Goal: Task Accomplishment & Management: Manage account settings

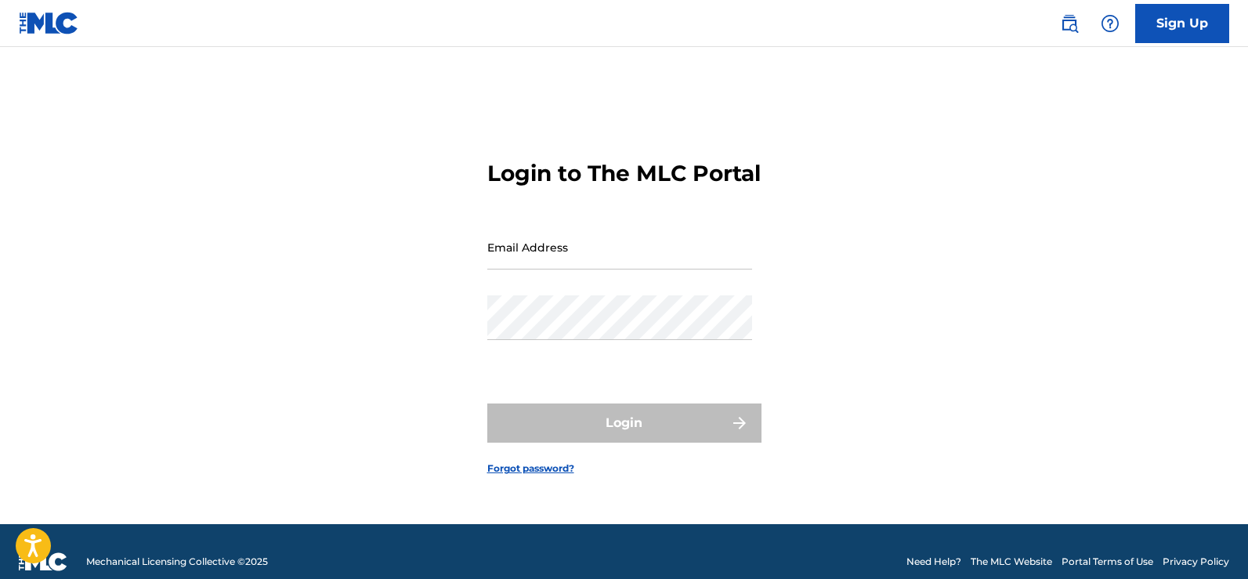
type input "[EMAIL_ADDRESS][DOMAIN_NAME]"
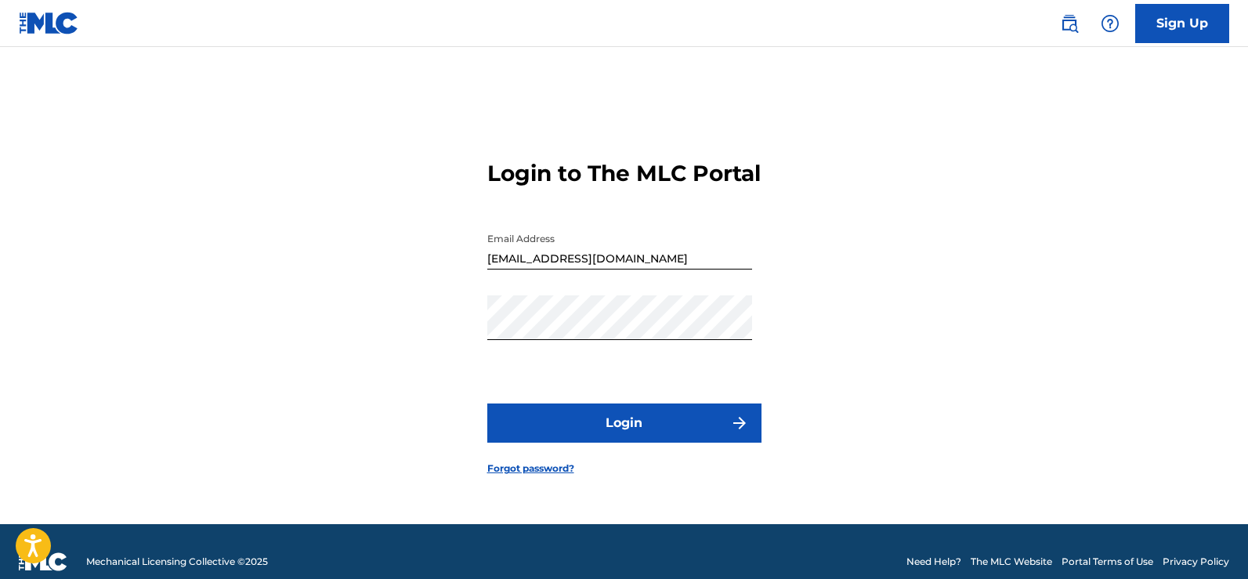
click at [647, 432] on button "Login" at bounding box center [624, 422] width 274 height 39
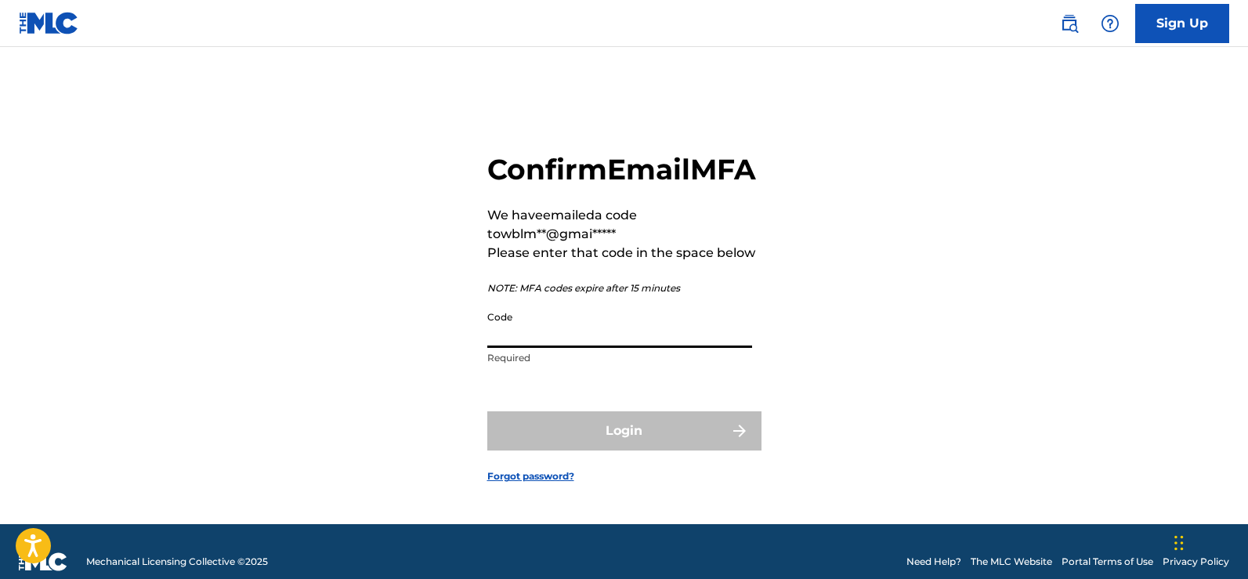
click at [624, 348] on input "Code" at bounding box center [619, 325] width 265 height 45
drag, startPoint x: 512, startPoint y: 360, endPoint x: 524, endPoint y: 360, distance: 11.8
click at [514, 348] on input "9033098" at bounding box center [619, 325] width 265 height 45
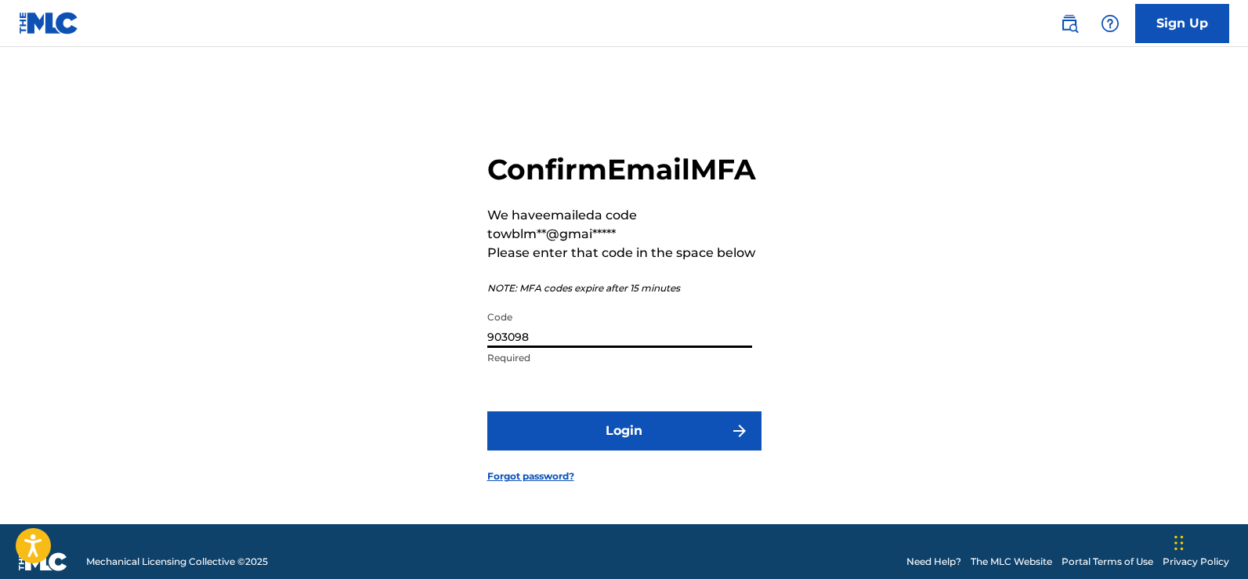
type input "903098"
click at [711, 432] on button "Login" at bounding box center [624, 430] width 274 height 39
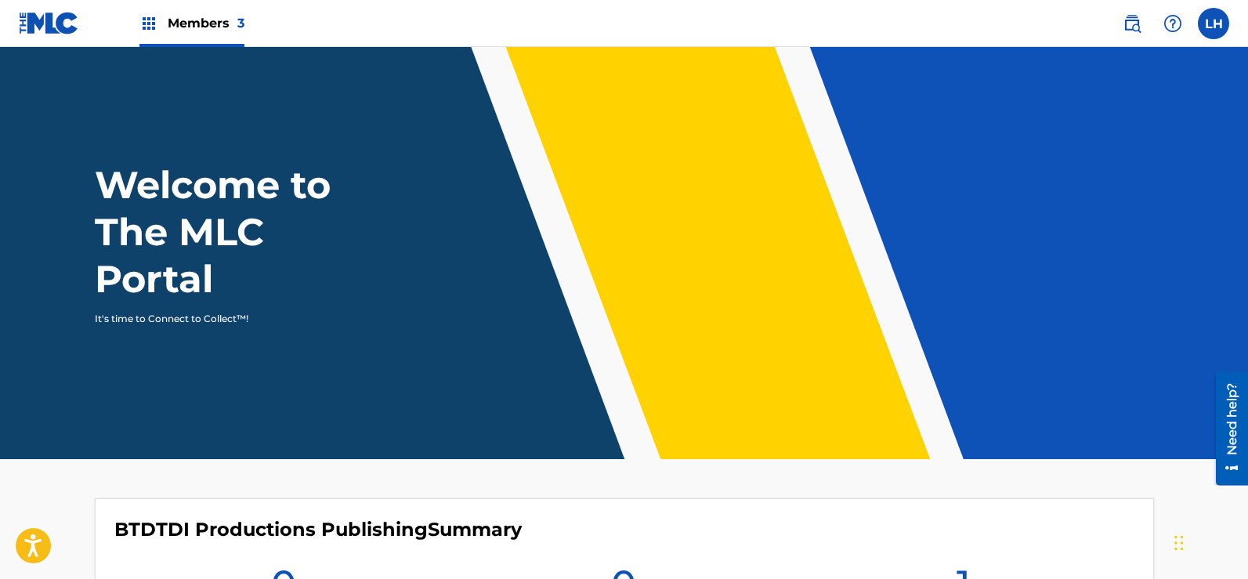
click at [191, 24] on span "Members 3" at bounding box center [206, 23] width 77 height 18
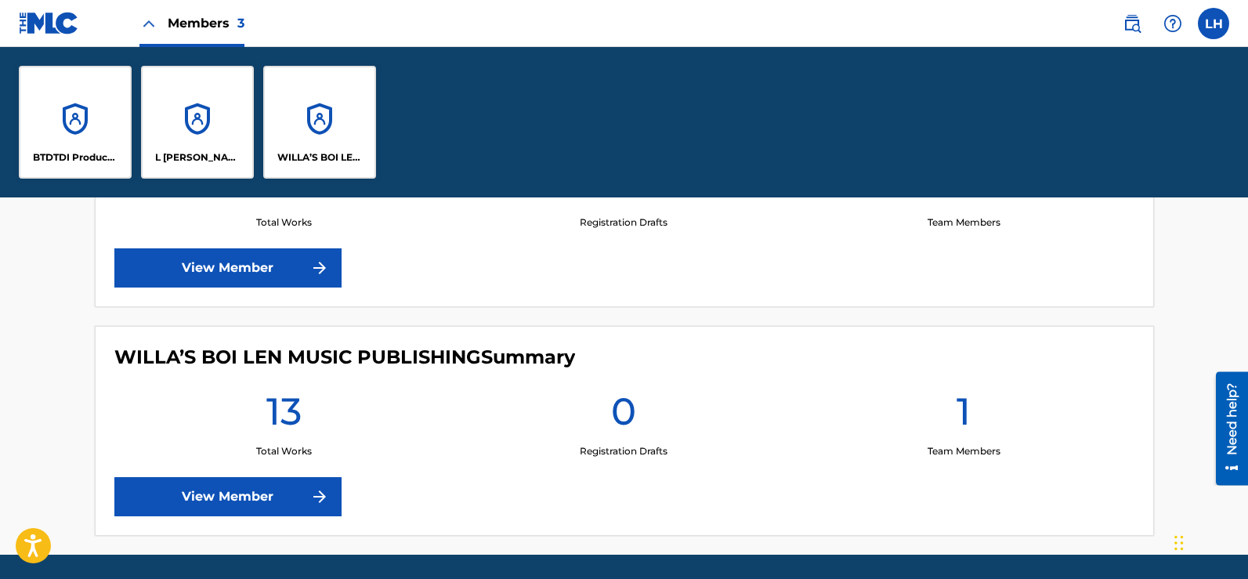
scroll to position [831, 0]
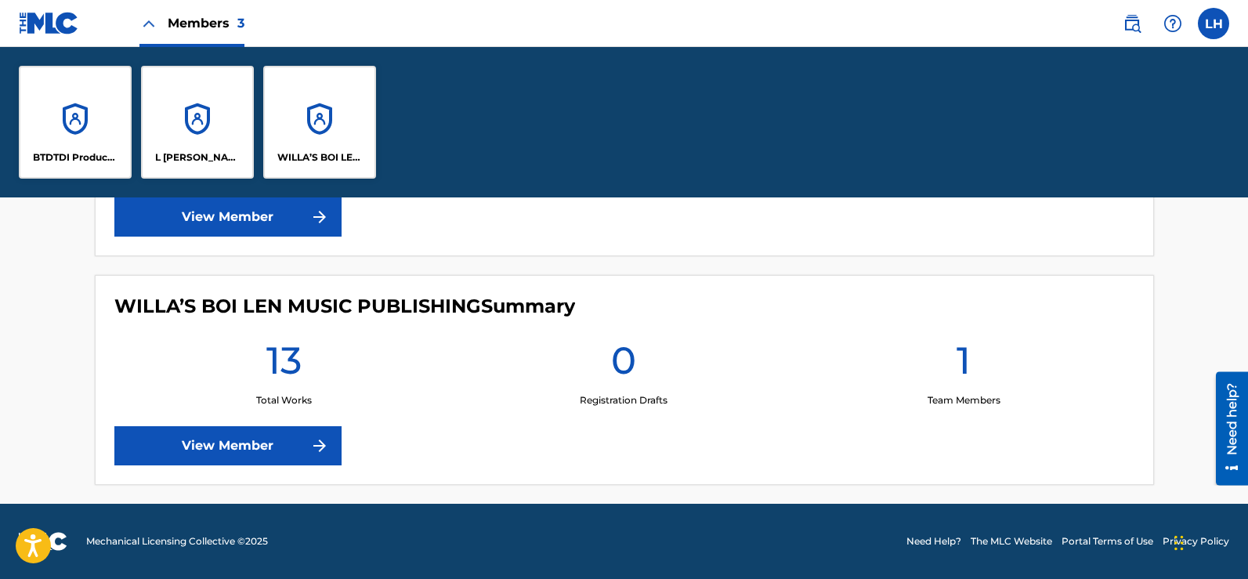
click at [223, 443] on link "View Member" at bounding box center [227, 445] width 227 height 39
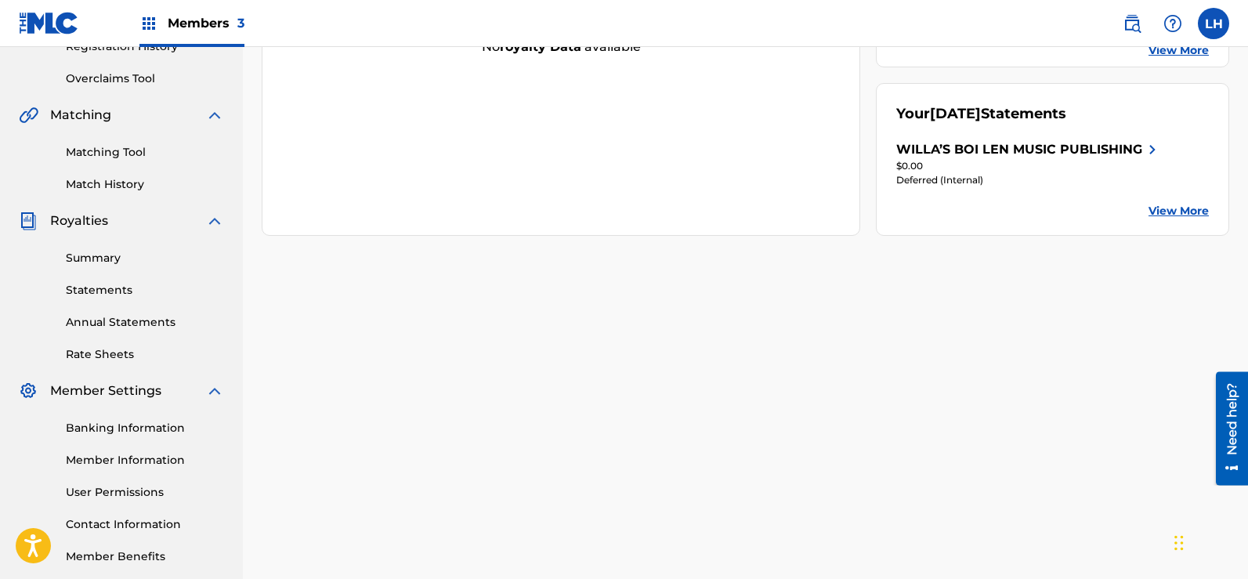
scroll to position [392, 0]
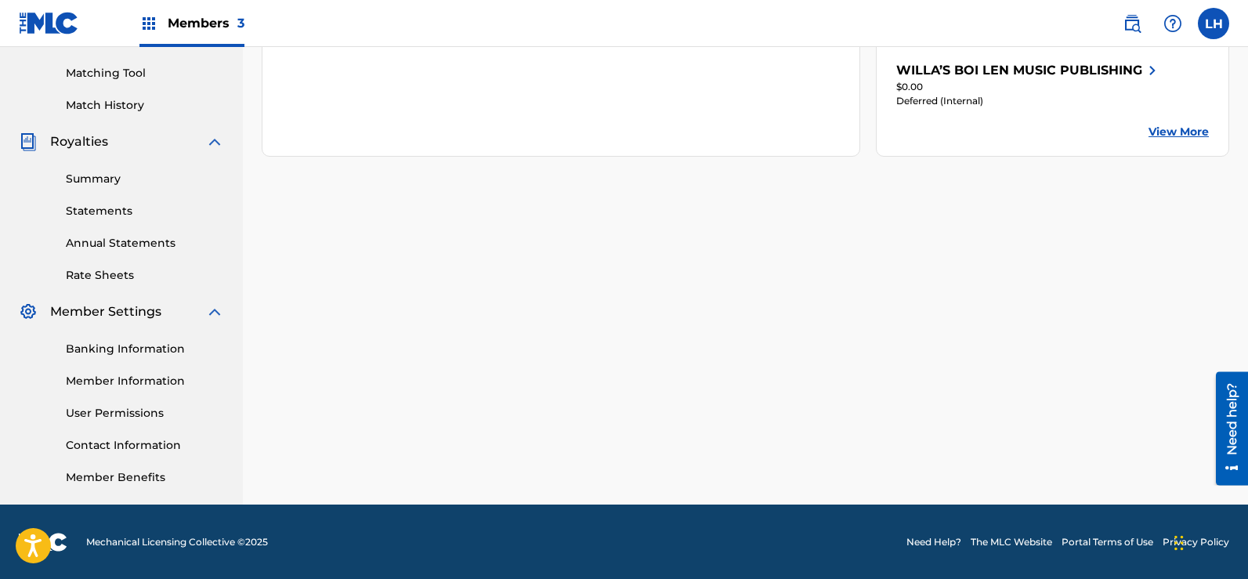
click at [92, 180] on link "Summary" at bounding box center [145, 179] width 158 height 16
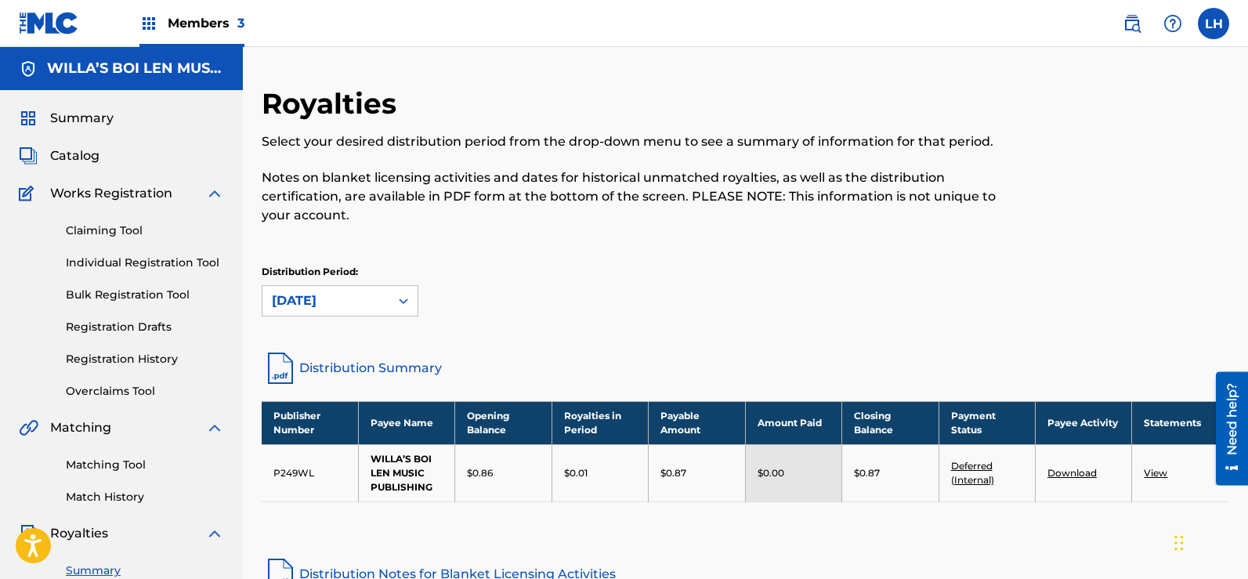
click at [1214, 24] on label at bounding box center [1213, 23] width 31 height 31
click at [1214, 24] on input "LH [PERSON_NAME] [EMAIL_ADDRESS][DOMAIN_NAME] Notification Preferences Profile …" at bounding box center [1214, 24] width 0 height 0
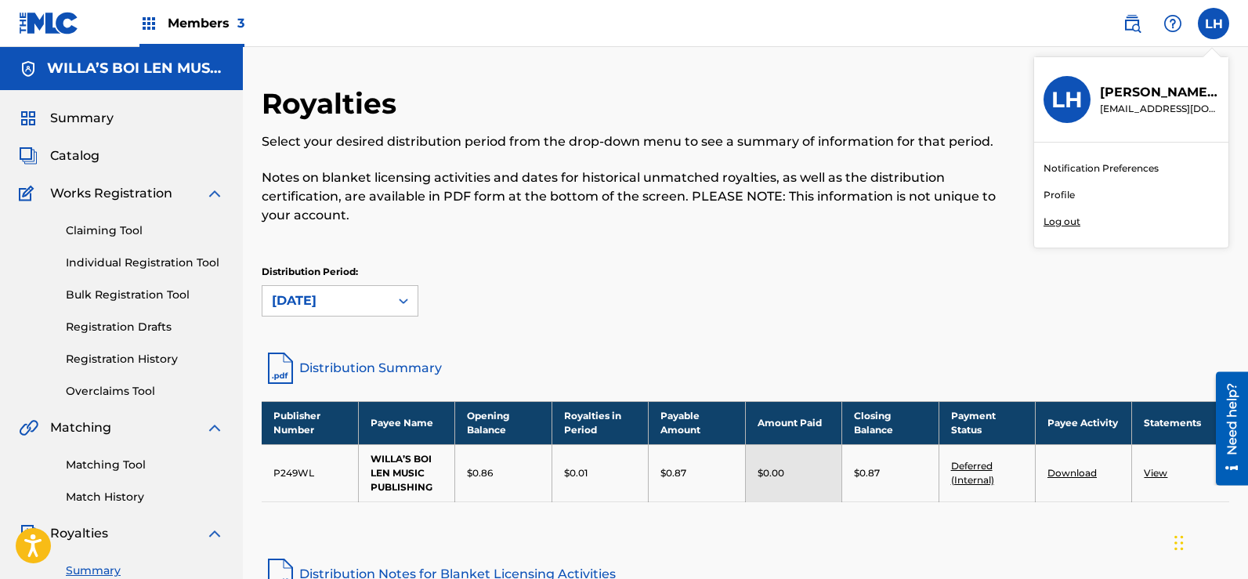
click at [1073, 222] on p "Log out" at bounding box center [1062, 222] width 37 height 14
click at [1214, 24] on input "LH [PERSON_NAME] [EMAIL_ADDRESS][DOMAIN_NAME] Notification Preferences Profile …" at bounding box center [1214, 24] width 0 height 0
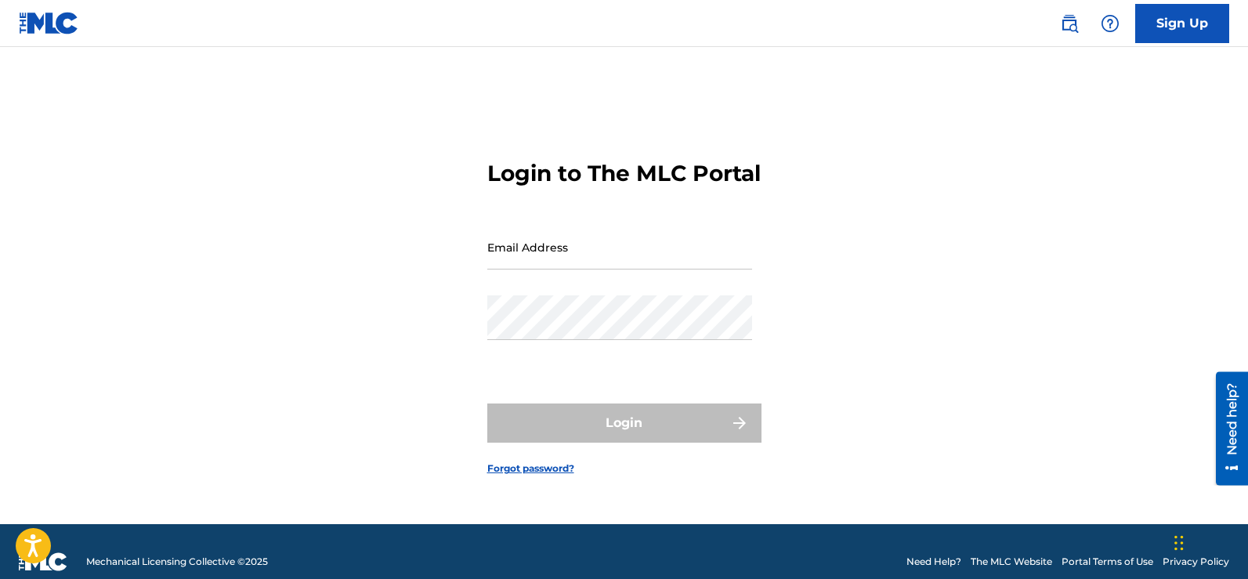
type input "[EMAIL_ADDRESS][DOMAIN_NAME]"
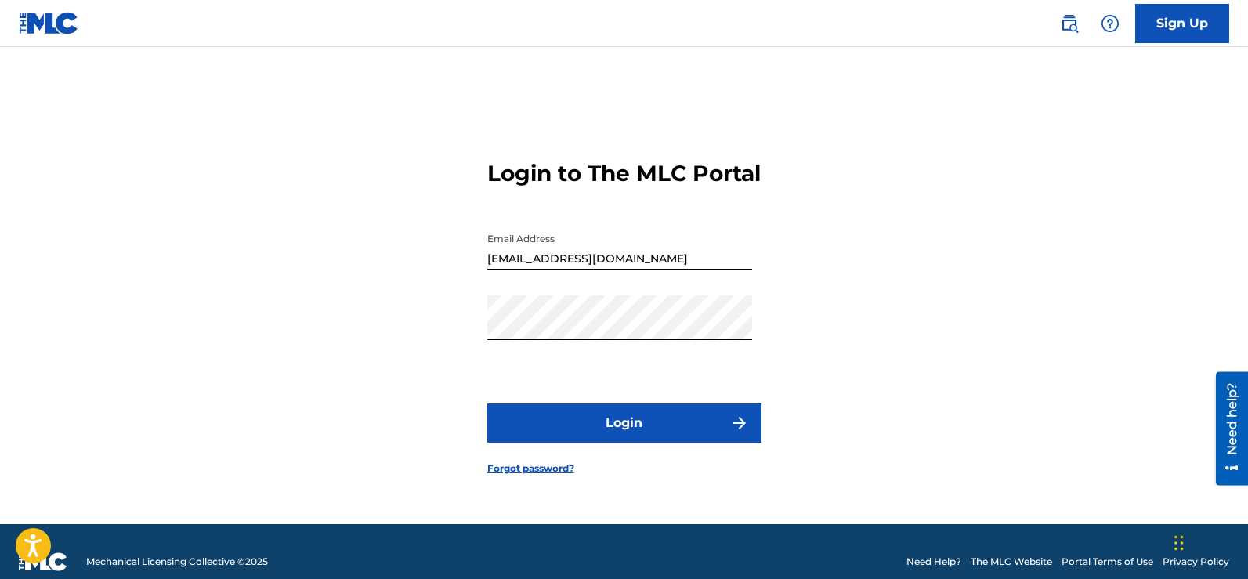
click at [599, 270] on input "[EMAIL_ADDRESS][DOMAIN_NAME]" at bounding box center [619, 247] width 265 height 45
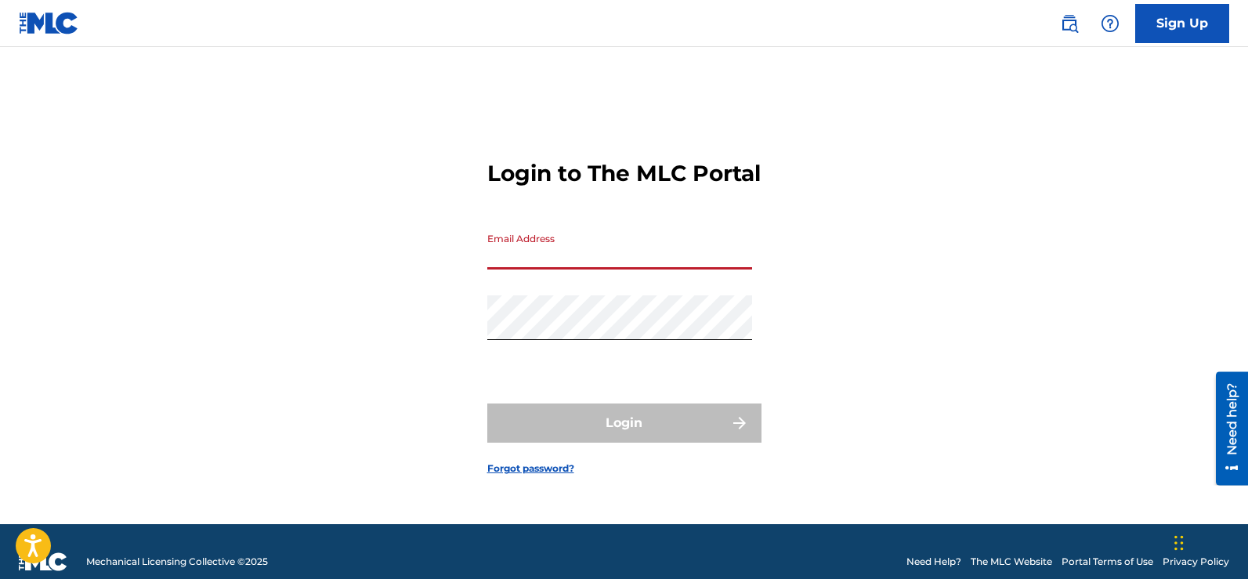
click at [605, 270] on input "Email Address" at bounding box center [619, 247] width 265 height 45
type input "[EMAIL_ADDRESS][DOMAIN_NAME]"
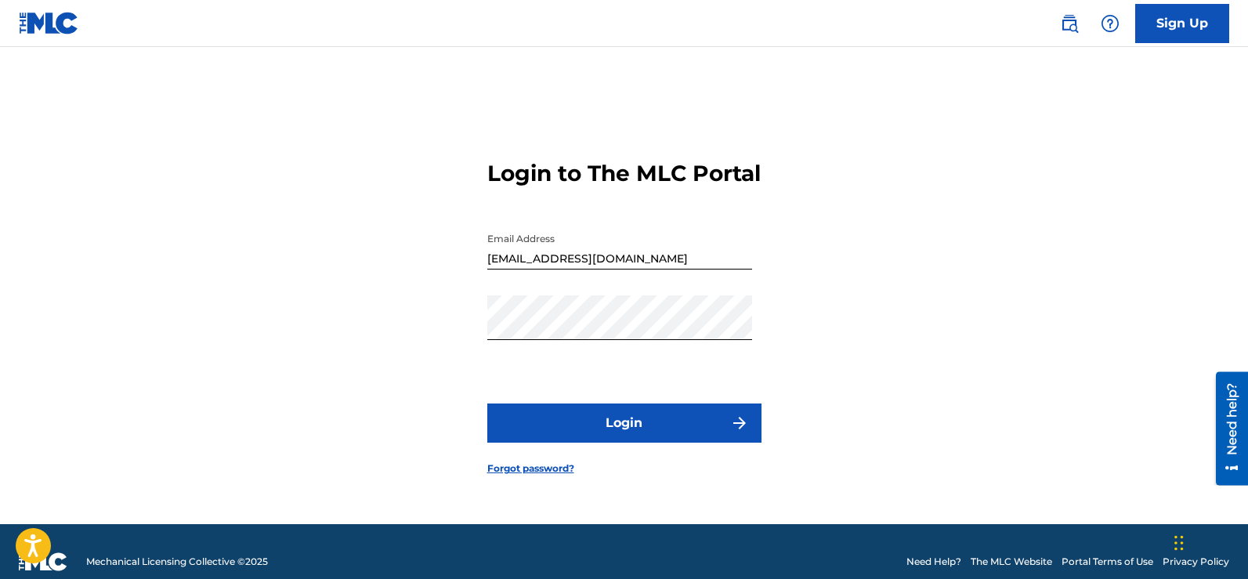
click at [637, 437] on button "Login" at bounding box center [624, 422] width 274 height 39
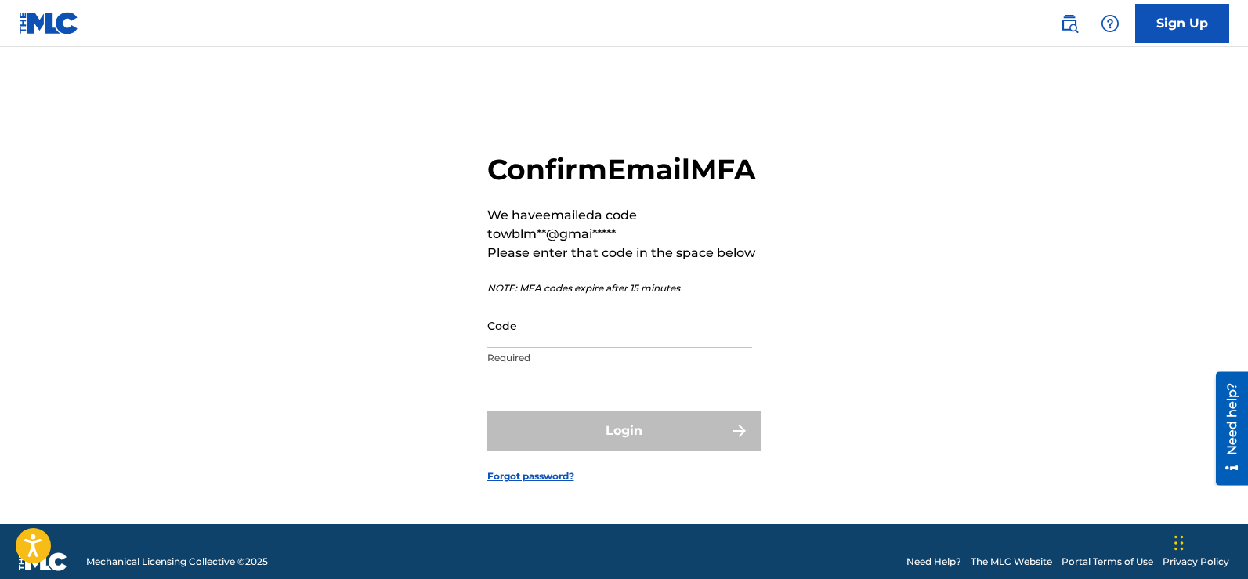
click at [667, 348] on input "Code" at bounding box center [619, 325] width 265 height 45
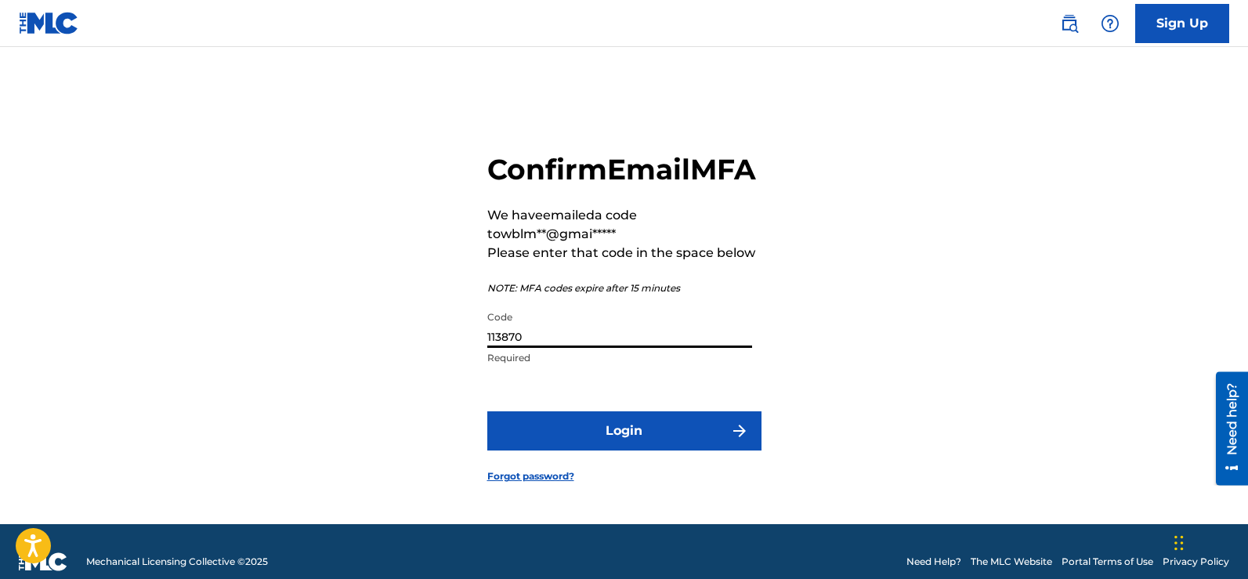
type input "113870"
click at [648, 443] on button "Login" at bounding box center [624, 430] width 274 height 39
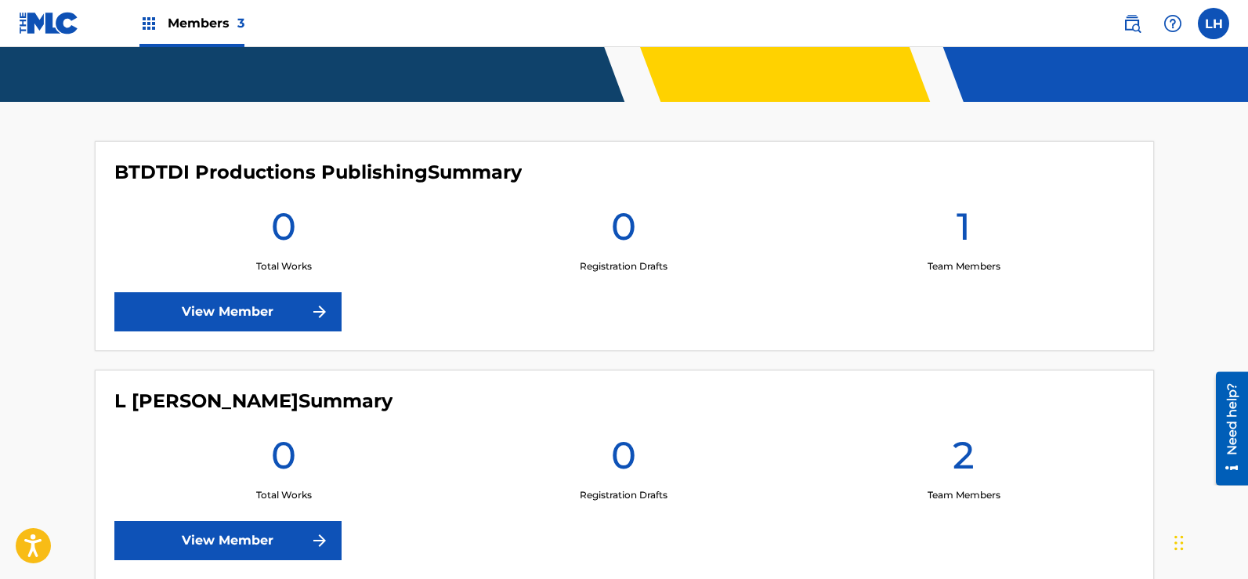
scroll to position [392, 0]
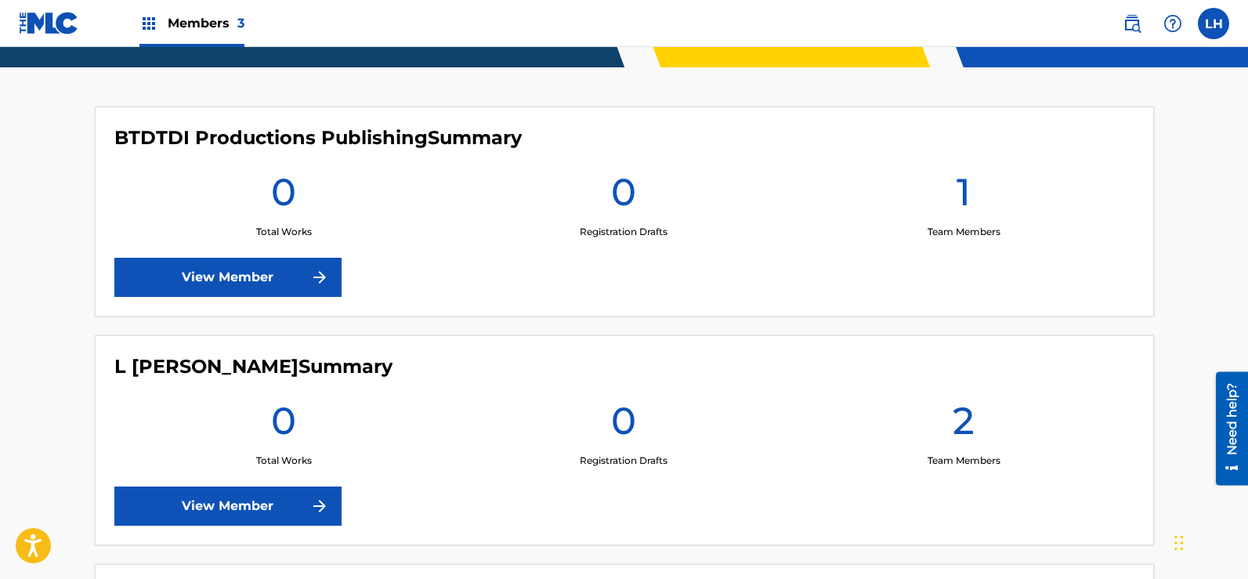
click at [295, 281] on link "View Member" at bounding box center [227, 277] width 227 height 39
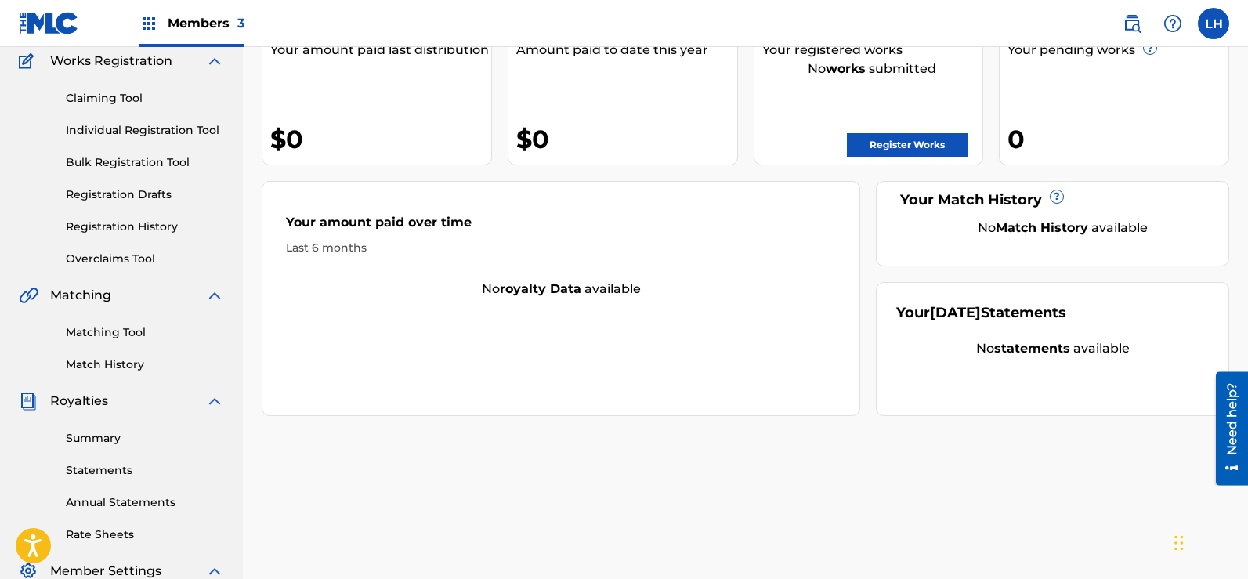
scroll to position [131, 0]
click at [199, 25] on span "Members 3" at bounding box center [206, 23] width 77 height 18
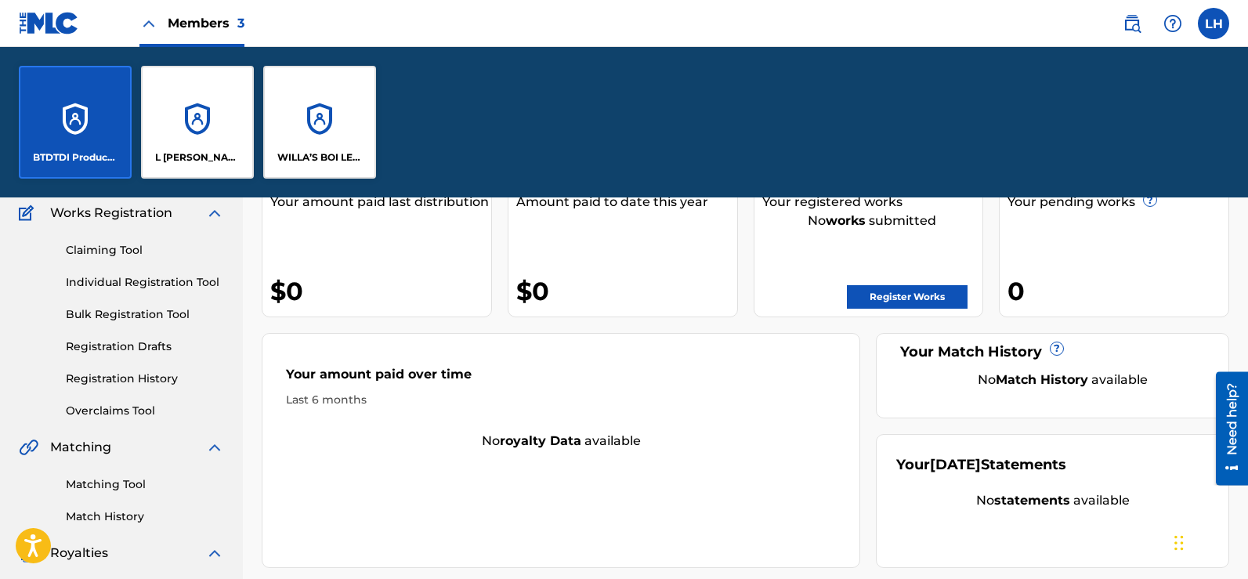
scroll to position [281, 0]
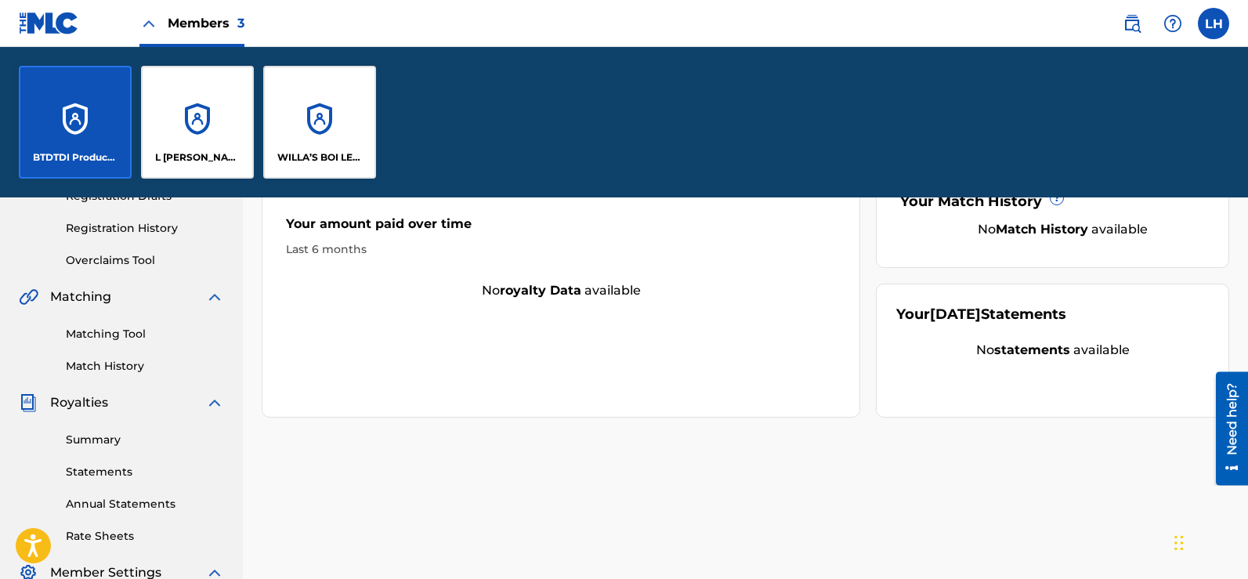
click at [198, 104] on div "L [PERSON_NAME]" at bounding box center [197, 122] width 113 height 113
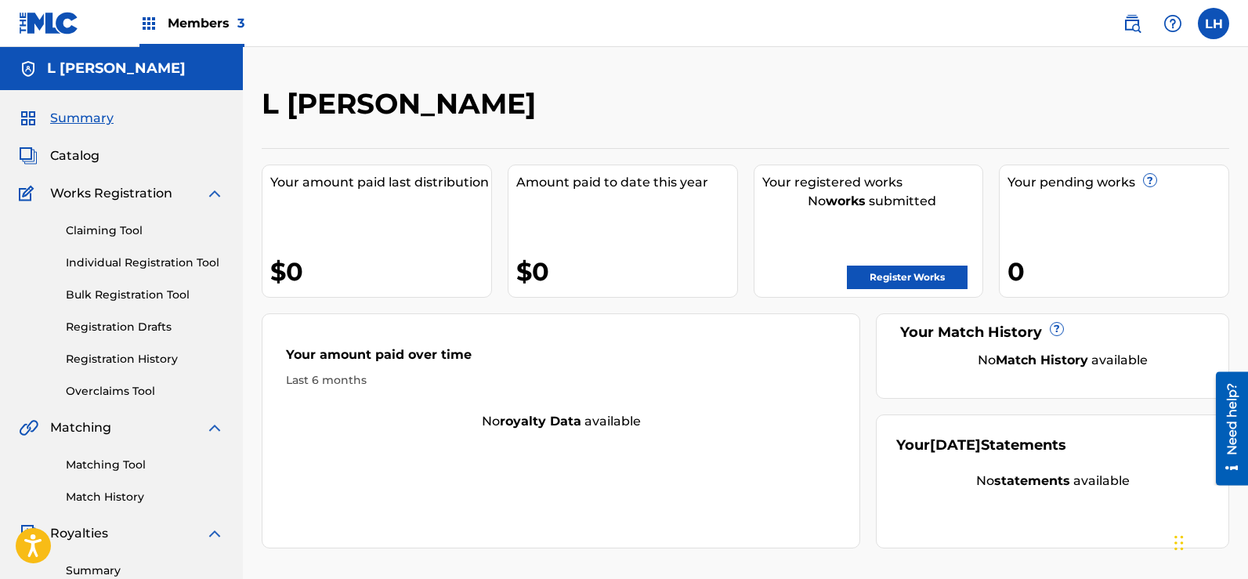
click at [187, 24] on span "Members 3" at bounding box center [206, 23] width 77 height 18
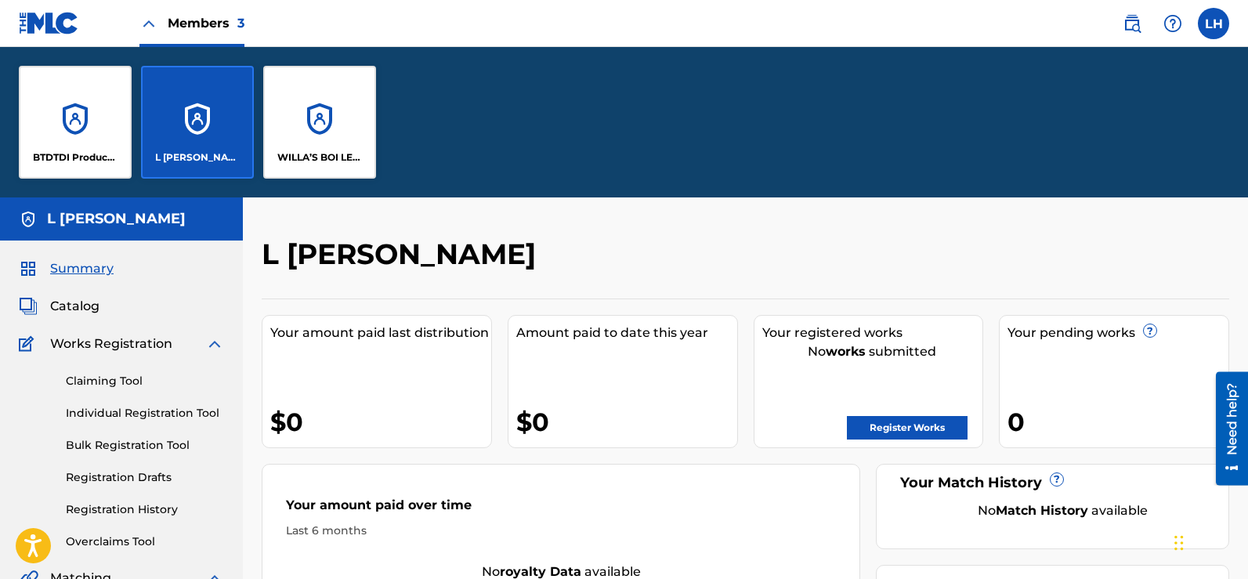
click at [324, 109] on div "WILLA’S BOI LEN MUSIC PUBLISHING" at bounding box center [319, 122] width 113 height 113
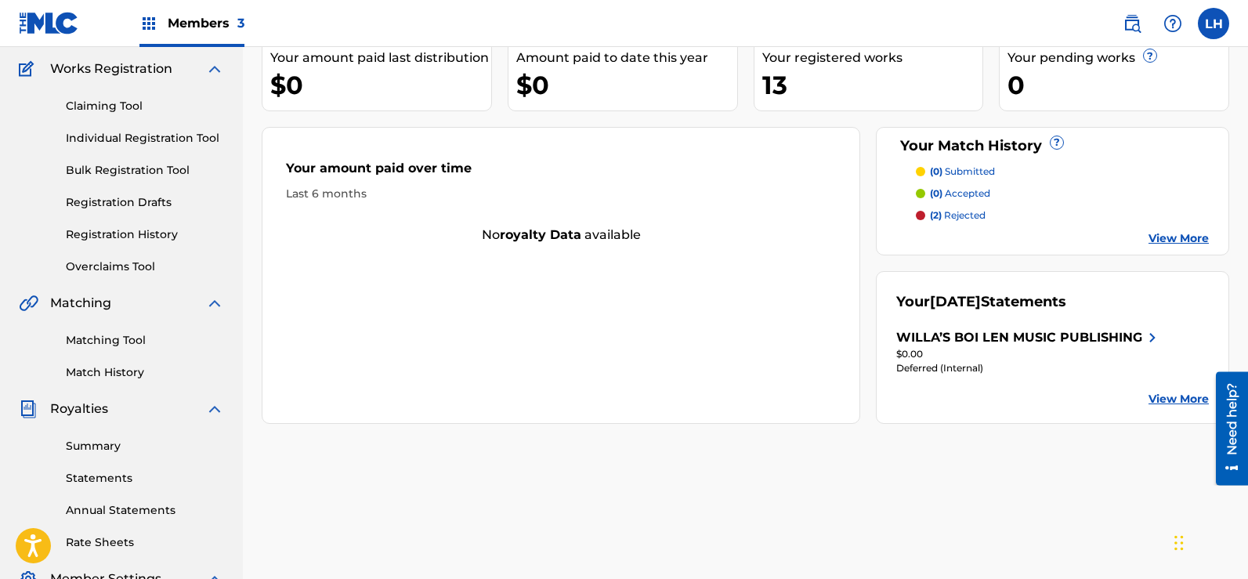
scroll to position [131, 0]
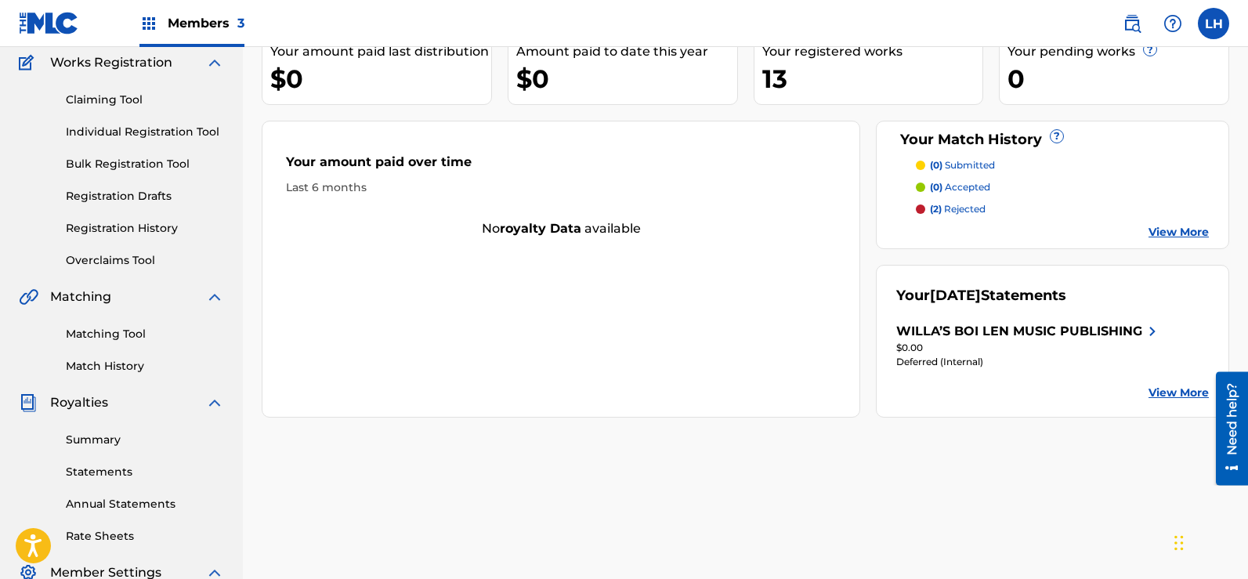
click at [1196, 236] on link "View More" at bounding box center [1179, 232] width 60 height 16
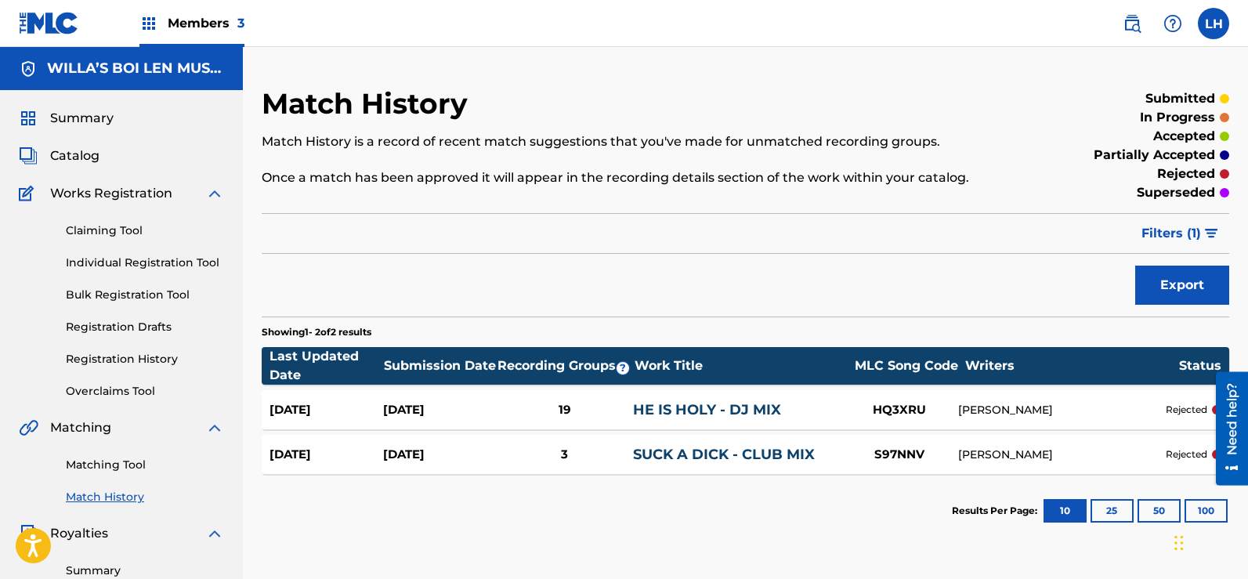
click at [91, 150] on span "Catalog" at bounding box center [74, 156] width 49 height 19
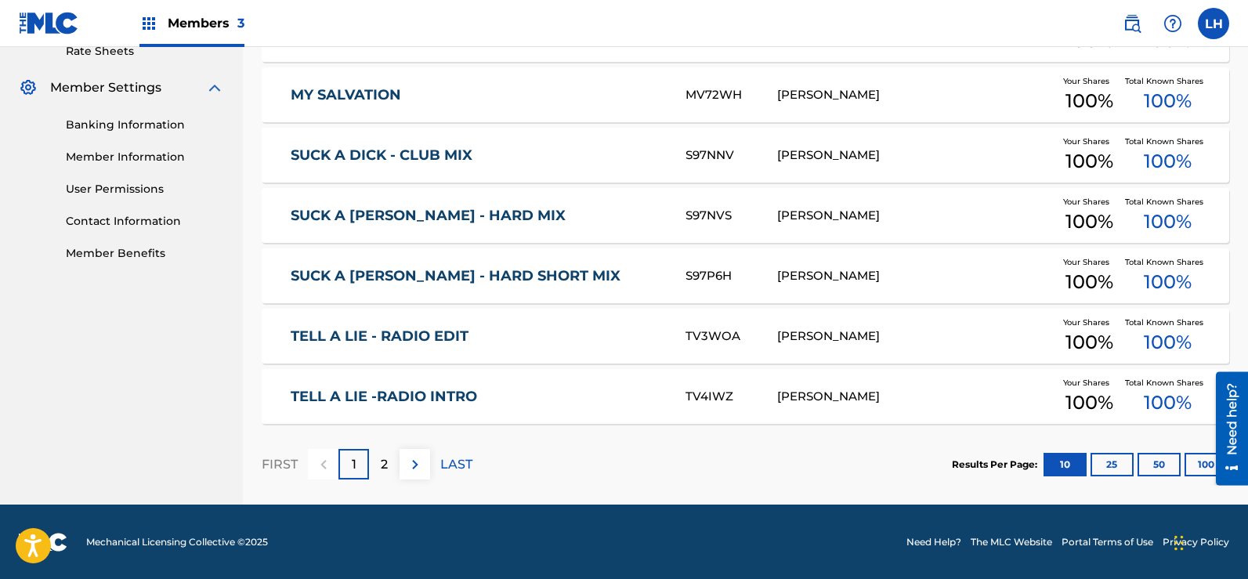
scroll to position [617, 0]
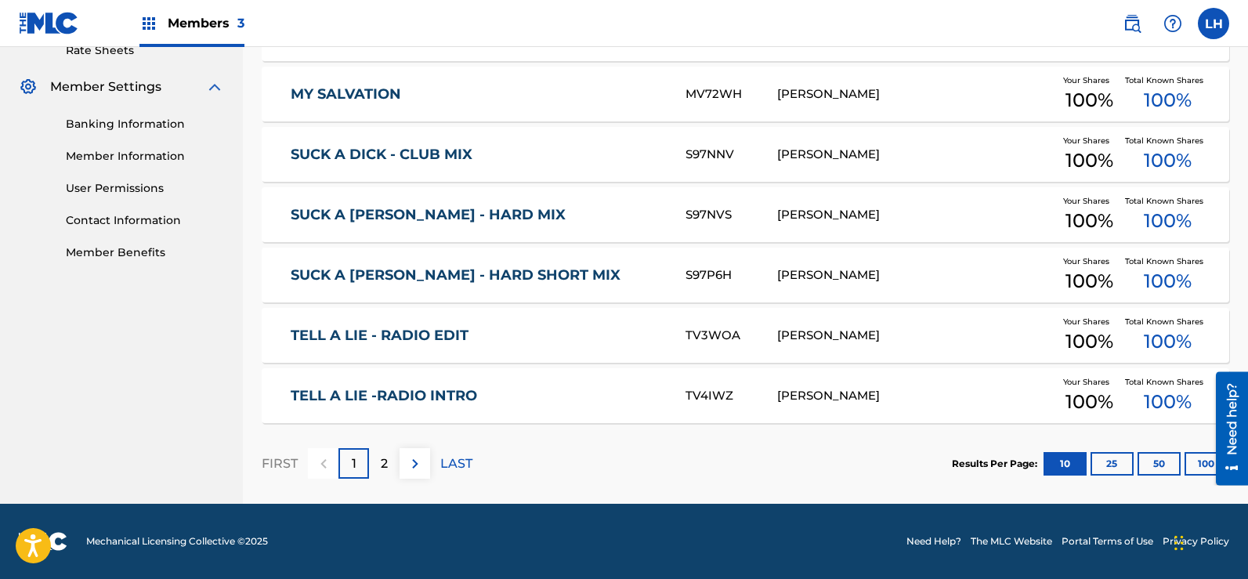
click at [385, 469] on p "2" at bounding box center [384, 463] width 7 height 19
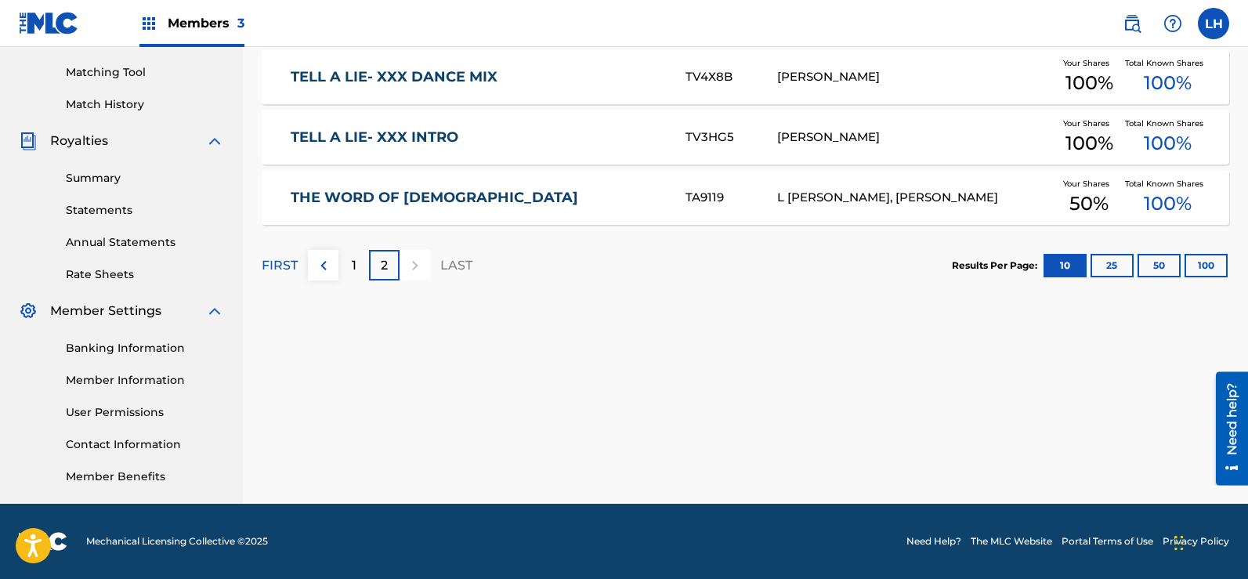
click at [410, 195] on link "THE WORD OF [DEMOGRAPHIC_DATA]" at bounding box center [478, 198] width 374 height 18
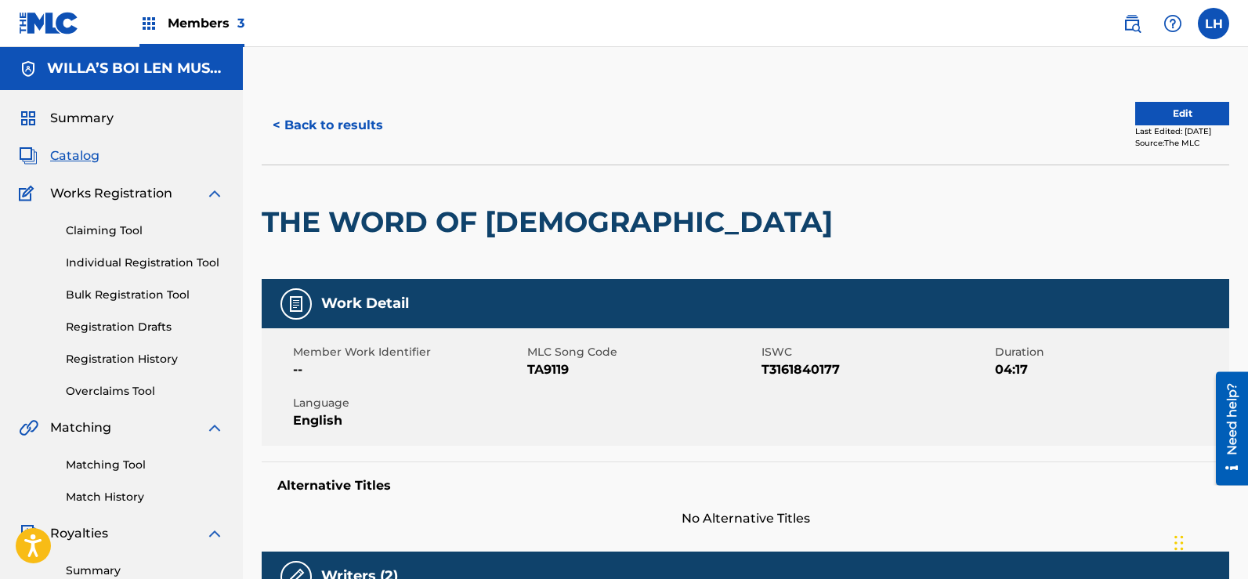
click at [302, 132] on button "< Back to results" at bounding box center [328, 125] width 132 height 39
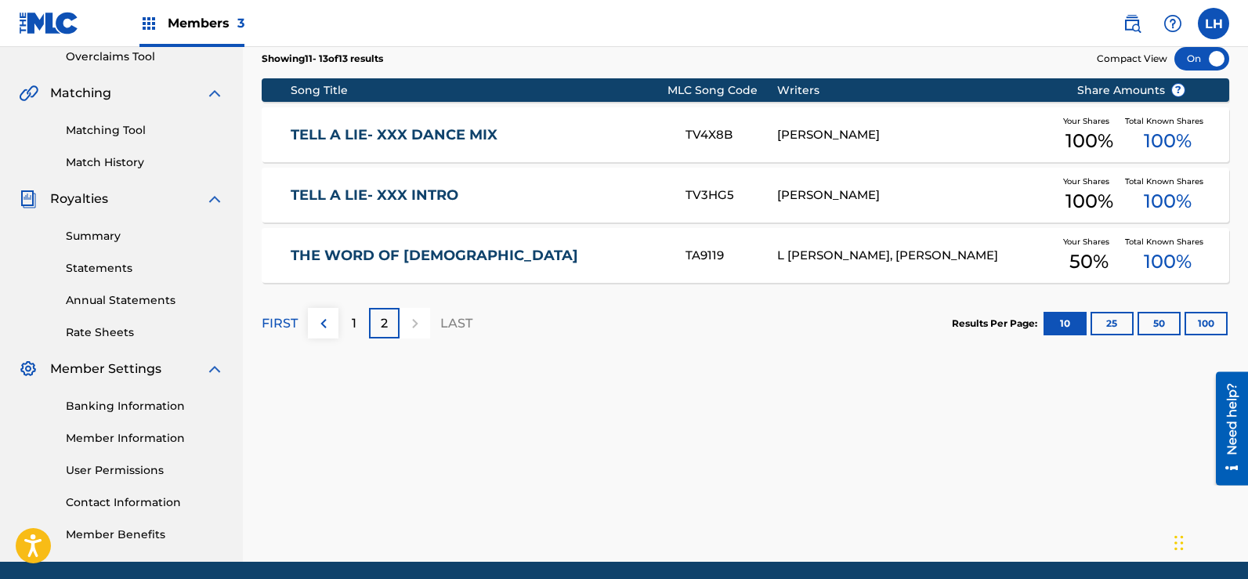
scroll to position [392, 0]
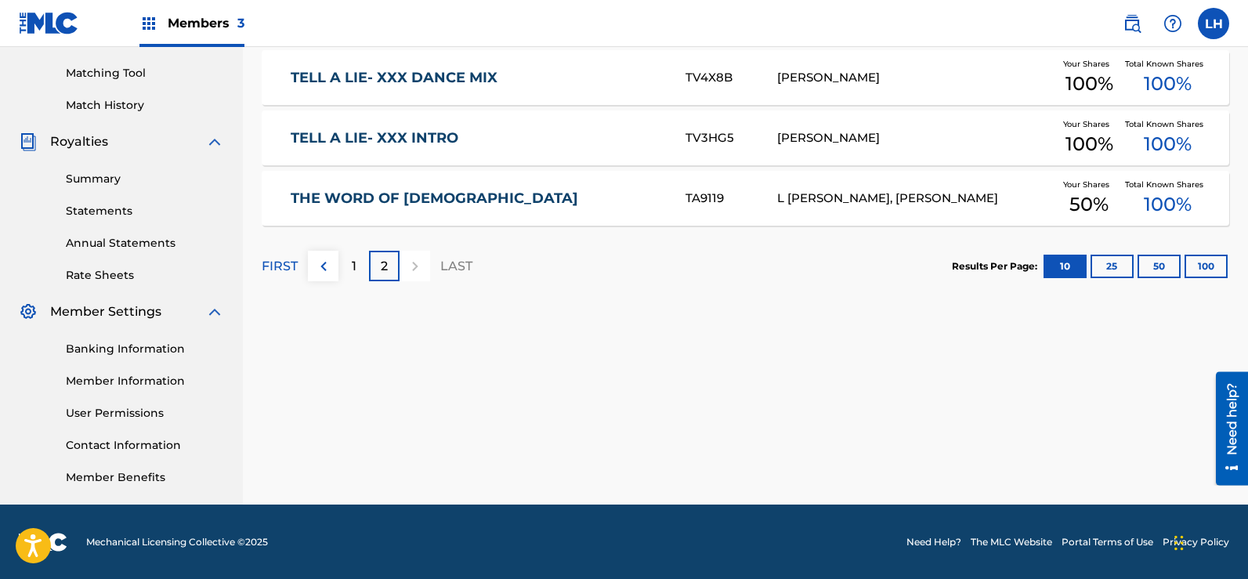
click at [356, 268] on div "1" at bounding box center [353, 266] width 31 height 31
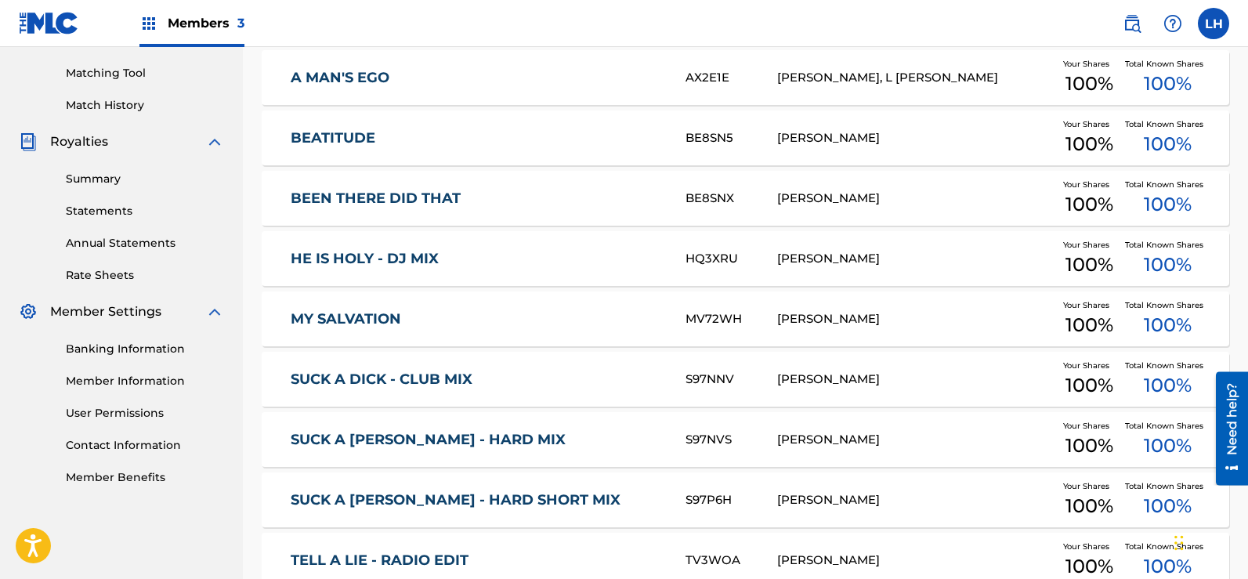
click at [373, 71] on link "A MAN'S EGO" at bounding box center [478, 78] width 374 height 18
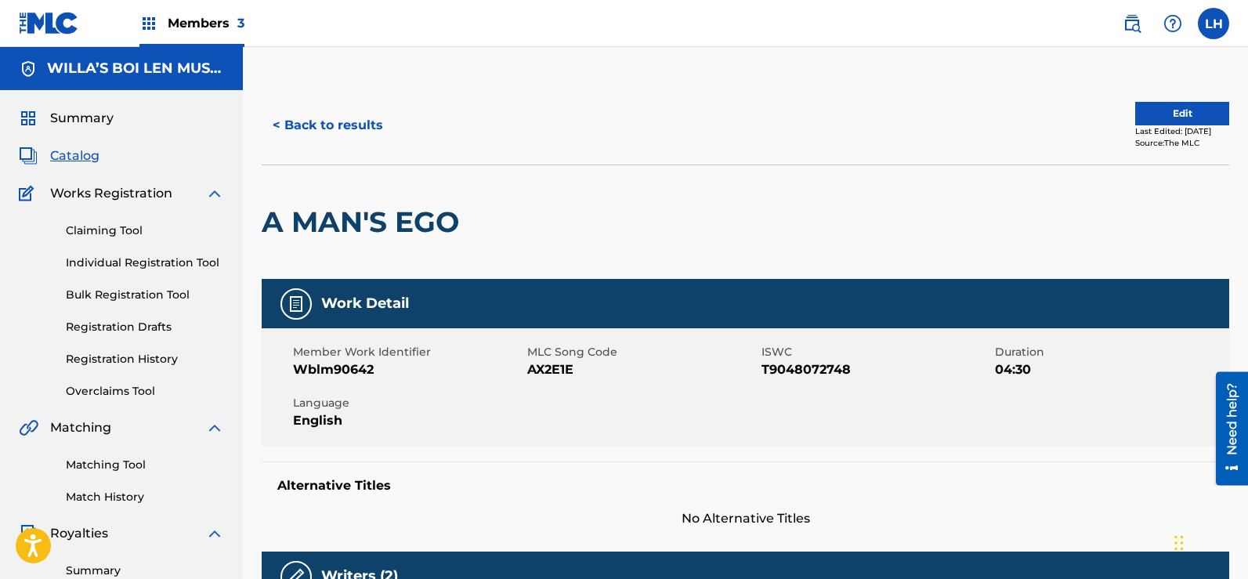
click at [100, 123] on span "Summary" at bounding box center [81, 118] width 63 height 19
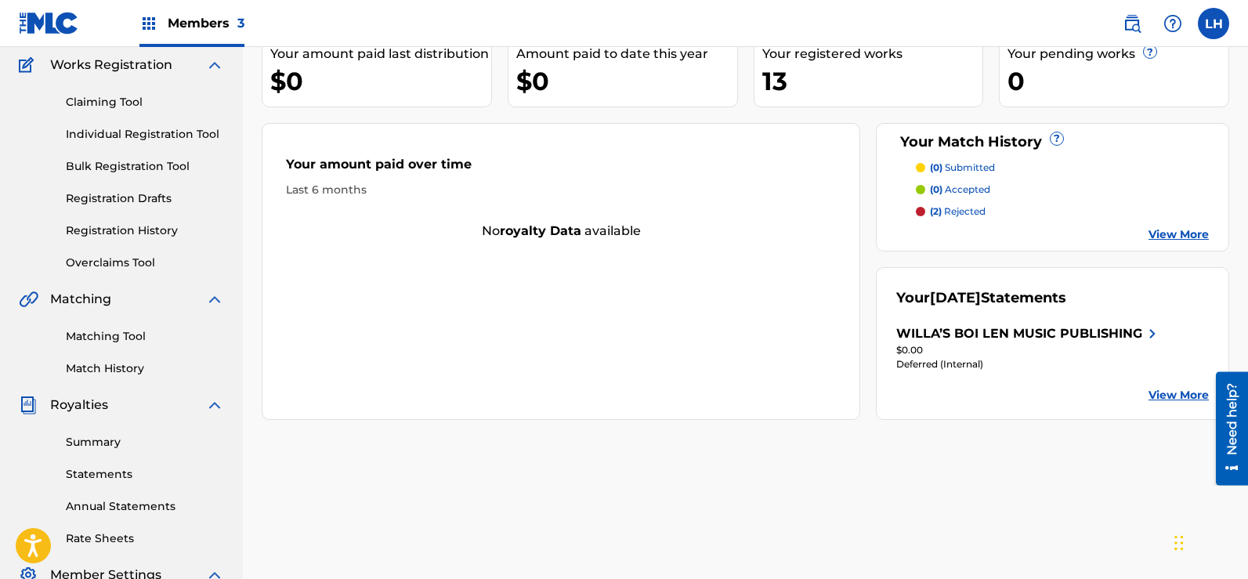
scroll to position [131, 0]
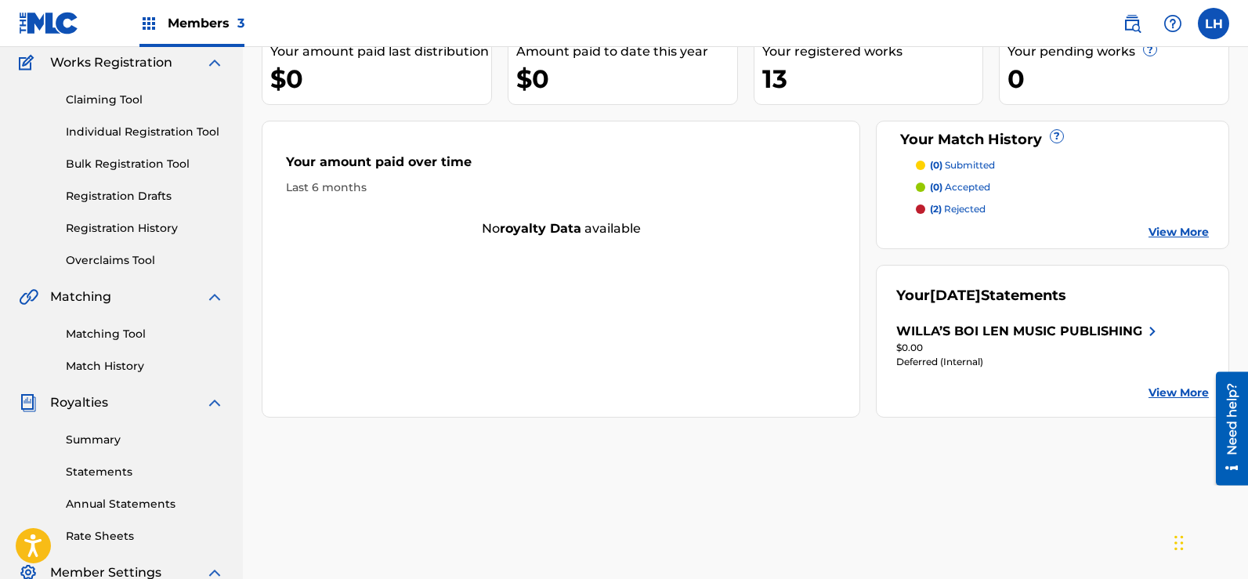
click at [1185, 396] on link "View More" at bounding box center [1179, 393] width 60 height 16
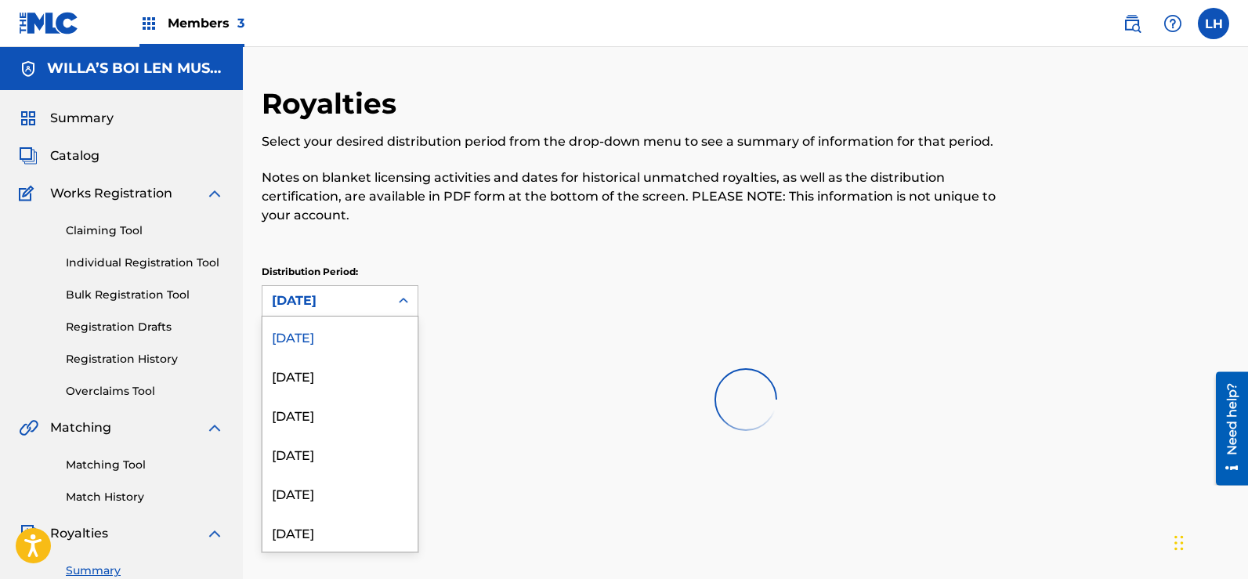
click at [385, 303] on div "[DATE]" at bounding box center [325, 301] width 127 height 30
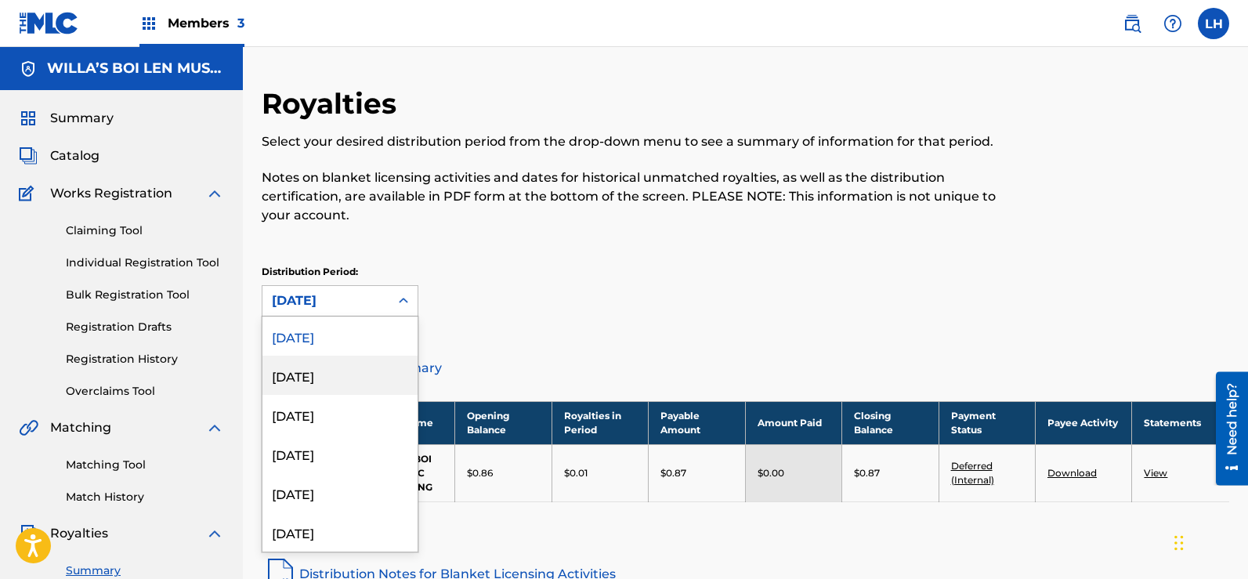
click at [346, 364] on div "[DATE]" at bounding box center [339, 375] width 155 height 39
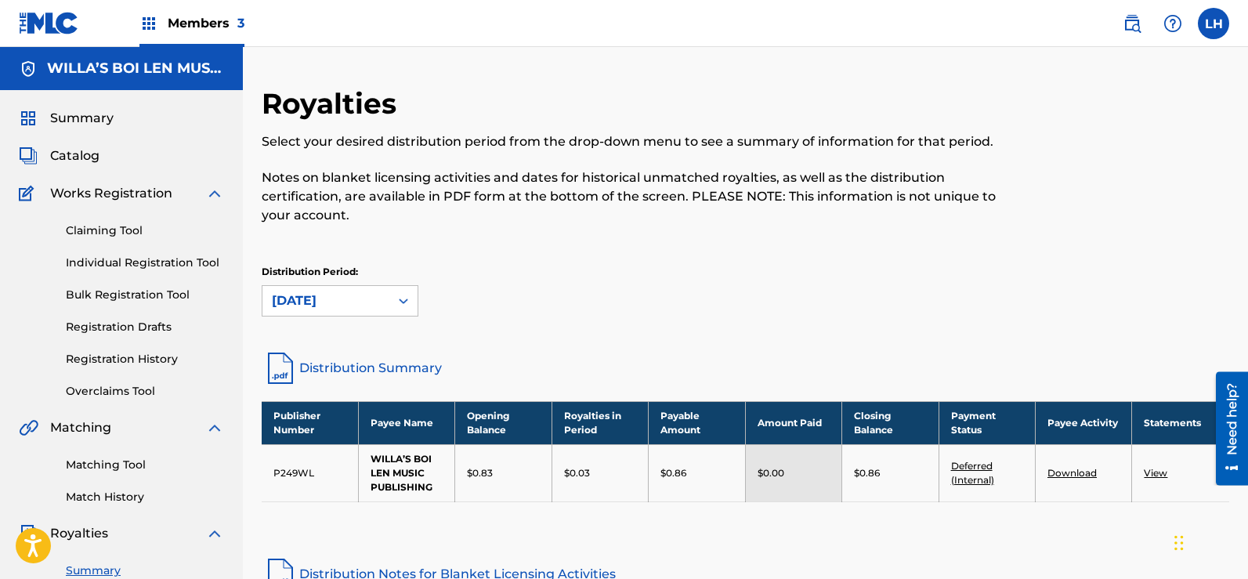
click at [376, 302] on div "[DATE]" at bounding box center [326, 300] width 108 height 19
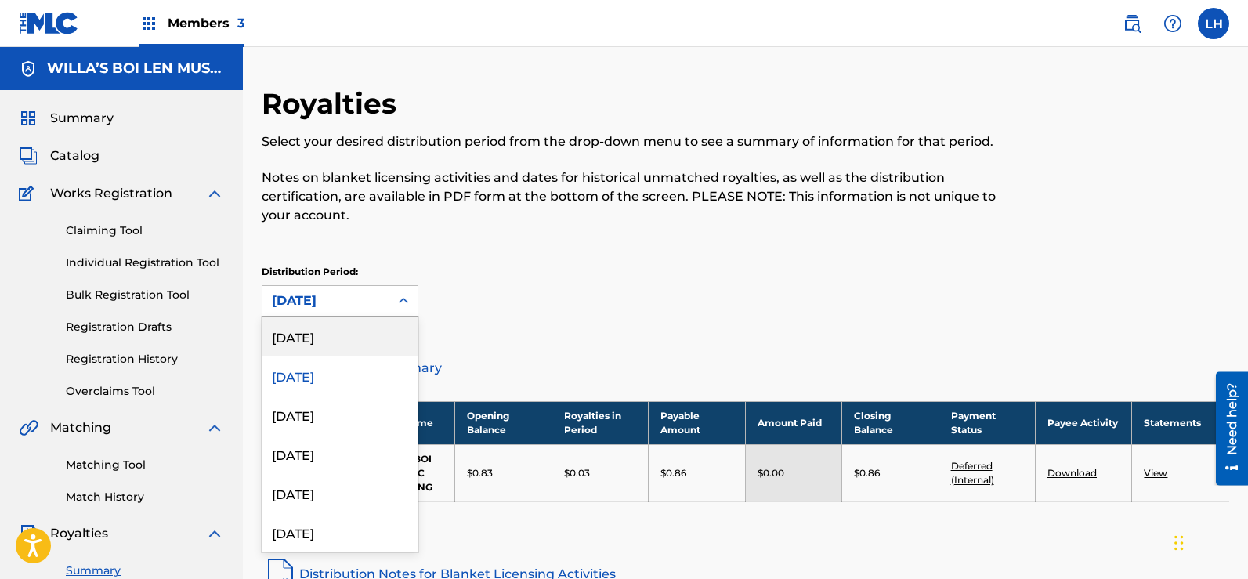
click at [342, 343] on div "[DATE]" at bounding box center [339, 336] width 155 height 39
